Goal: Transaction & Acquisition: Purchase product/service

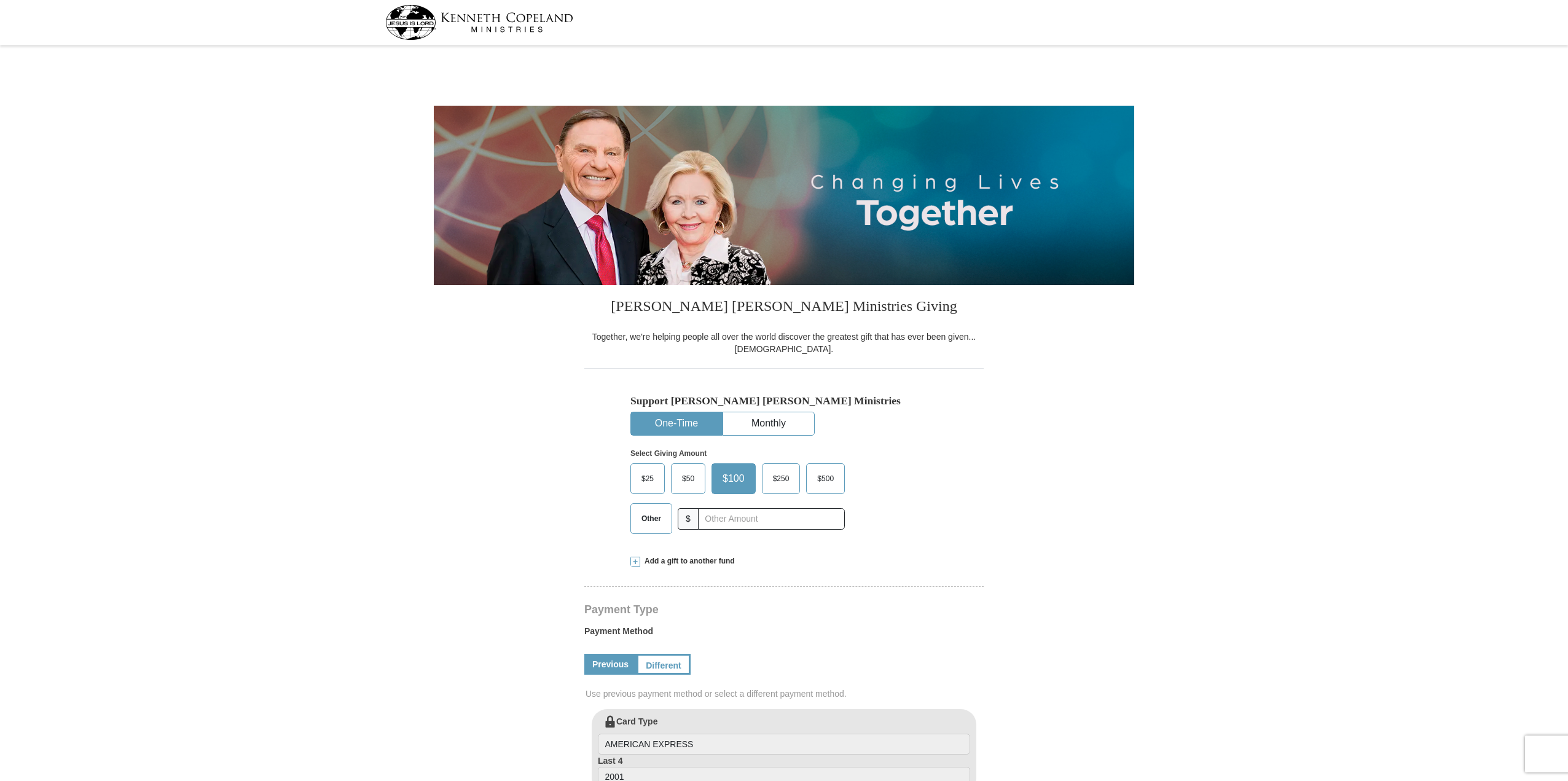
select select "AZ"
click at [732, 521] on input "text" at bounding box center [771, 518] width 136 height 22
type input "300"
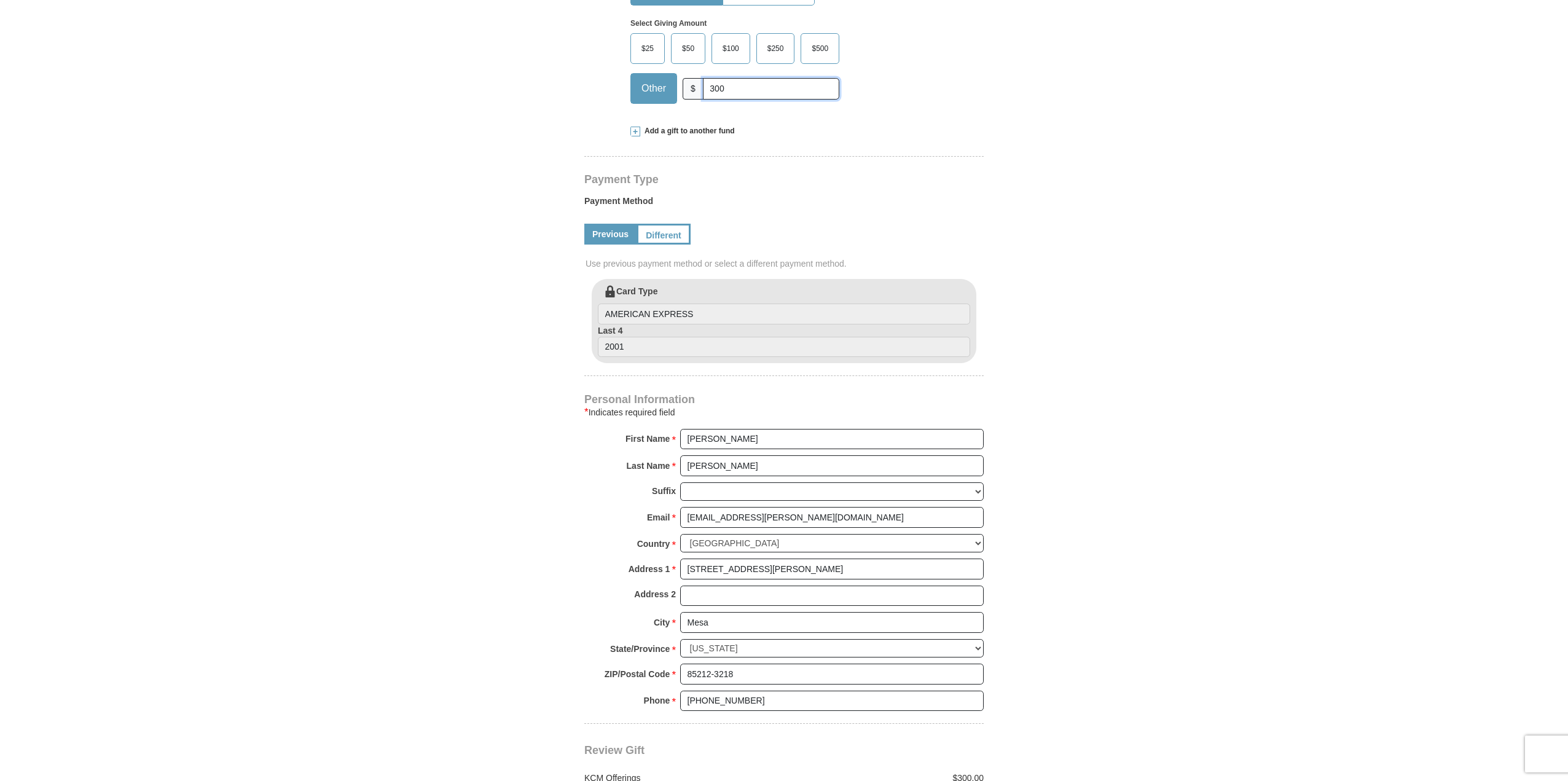
scroll to position [860, 0]
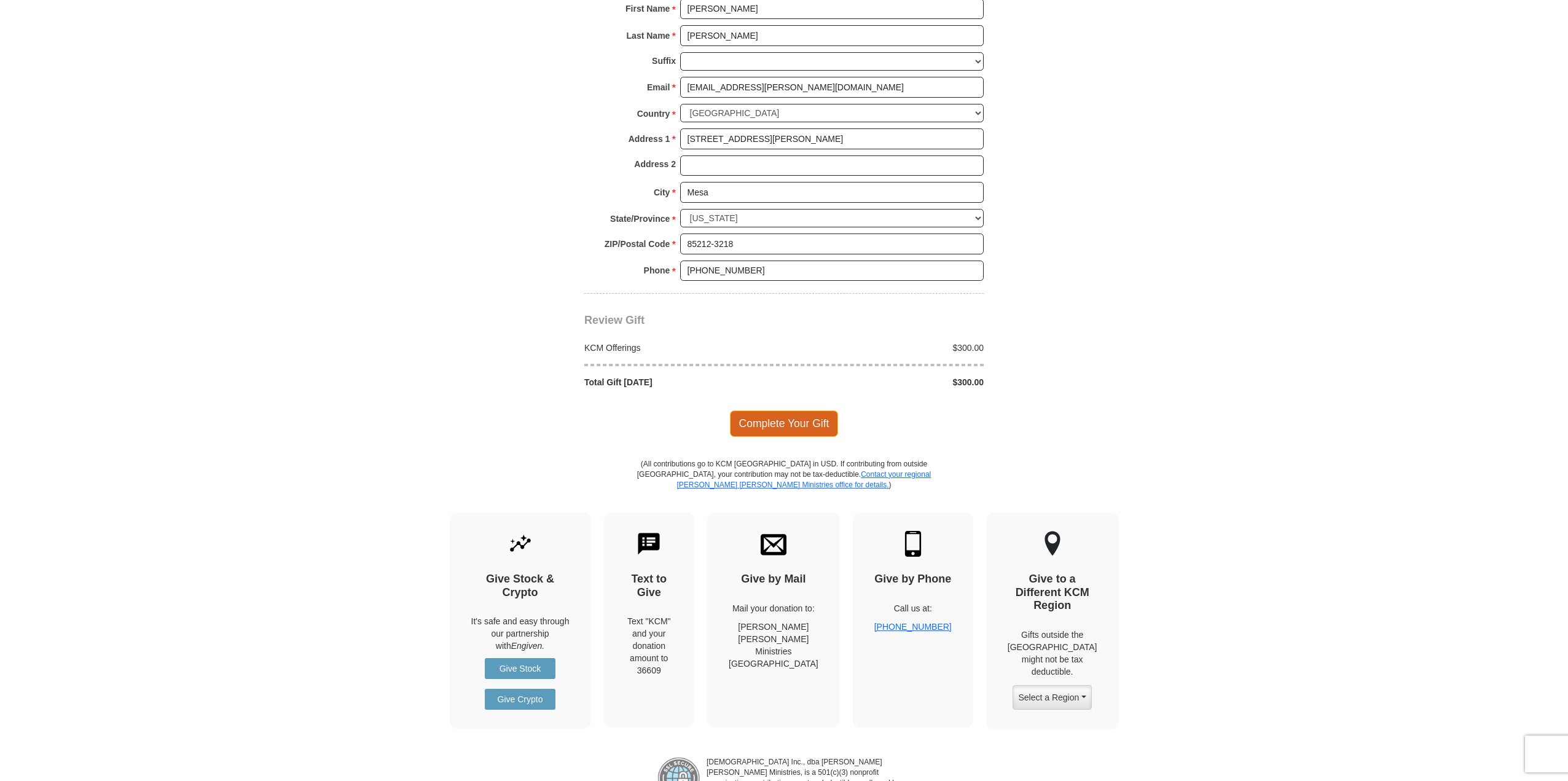
click at [788, 428] on span "Complete Your Gift" at bounding box center [784, 423] width 109 height 26
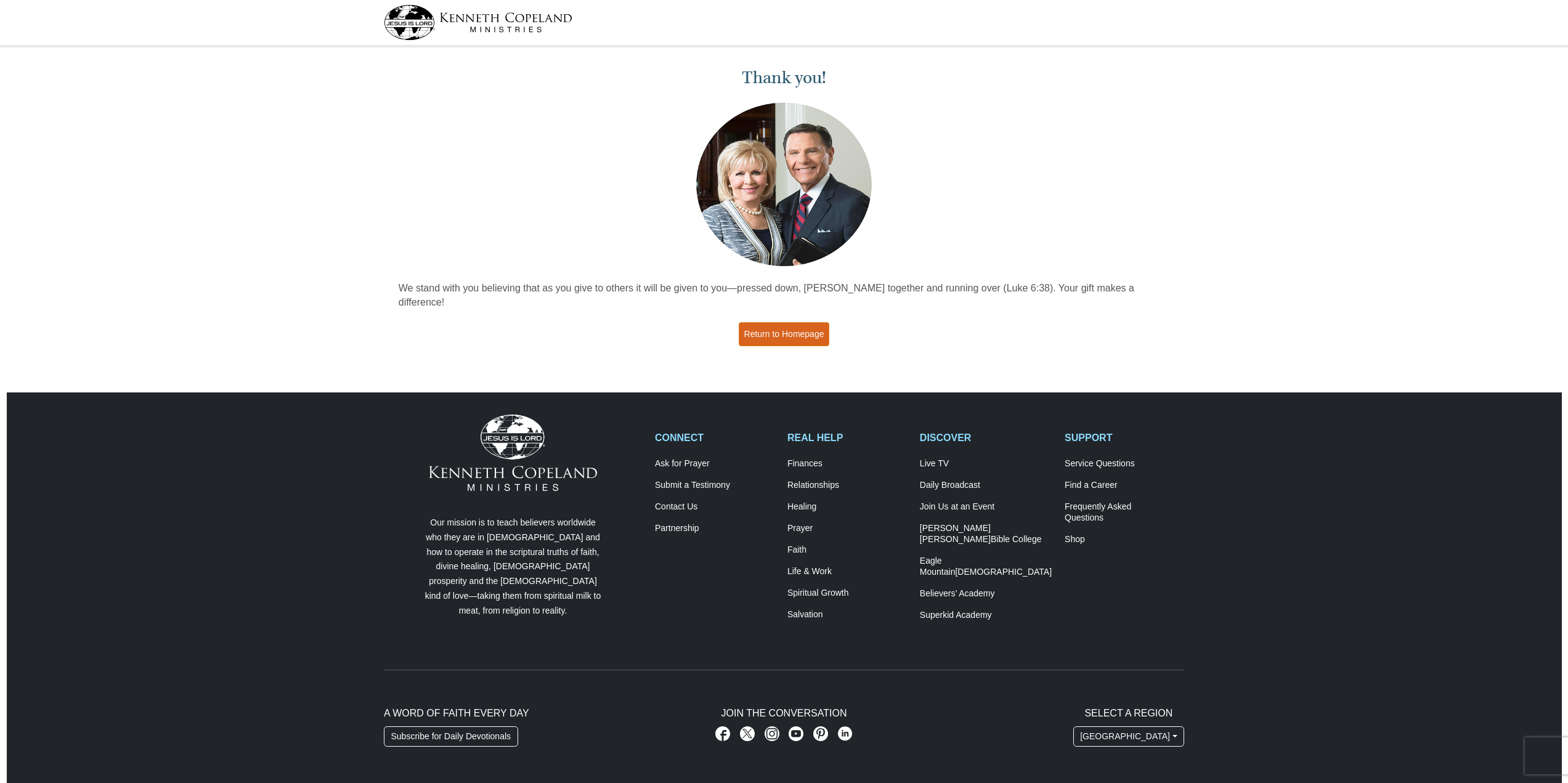
click at [791, 322] on link "Return to Homepage" at bounding box center [783, 334] width 91 height 24
